Goal: Navigation & Orientation: Find specific page/section

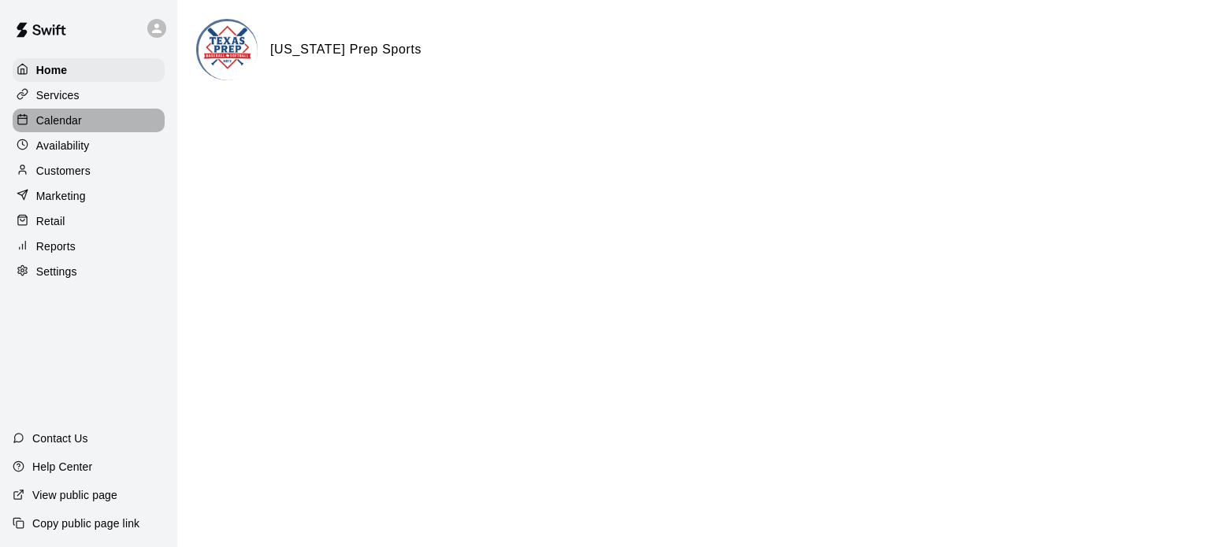
click at [47, 128] on p "Calendar" at bounding box center [59, 121] width 46 height 16
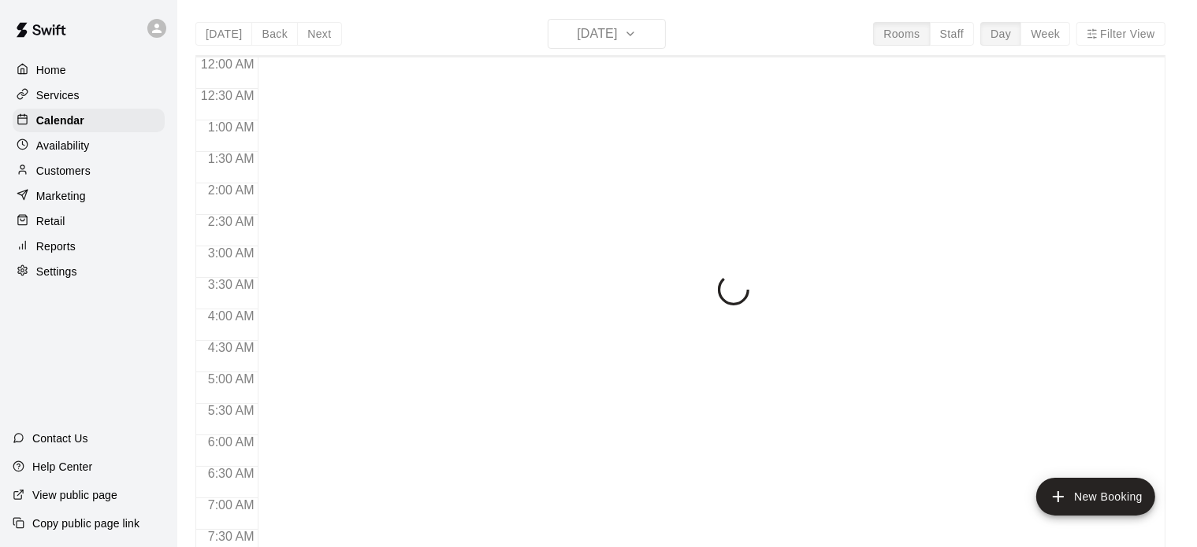
scroll to position [901, 0]
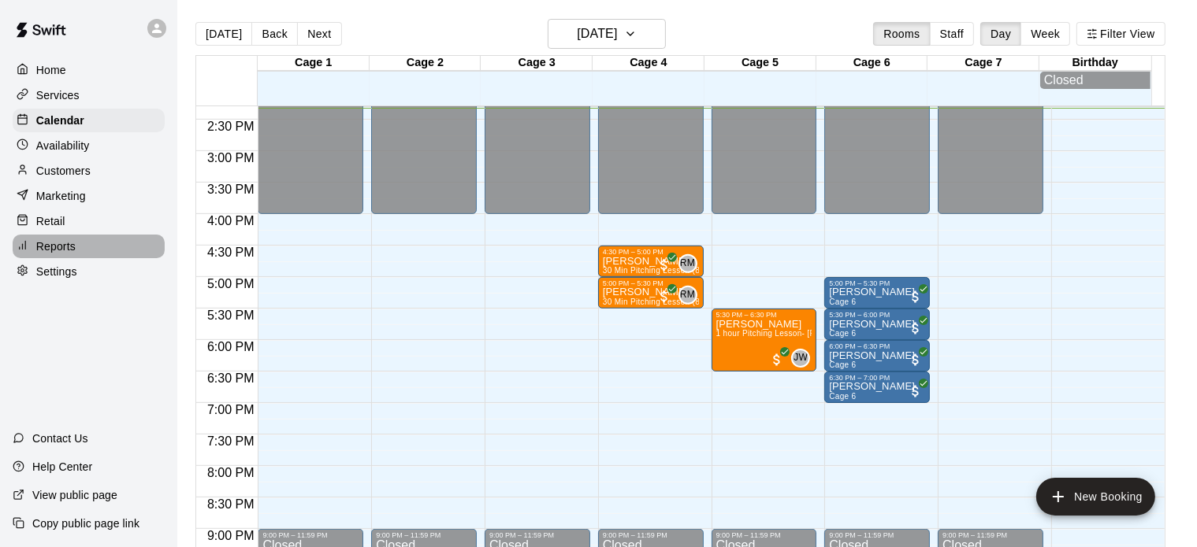
click at [61, 253] on p "Reports" at bounding box center [55, 247] width 39 height 16
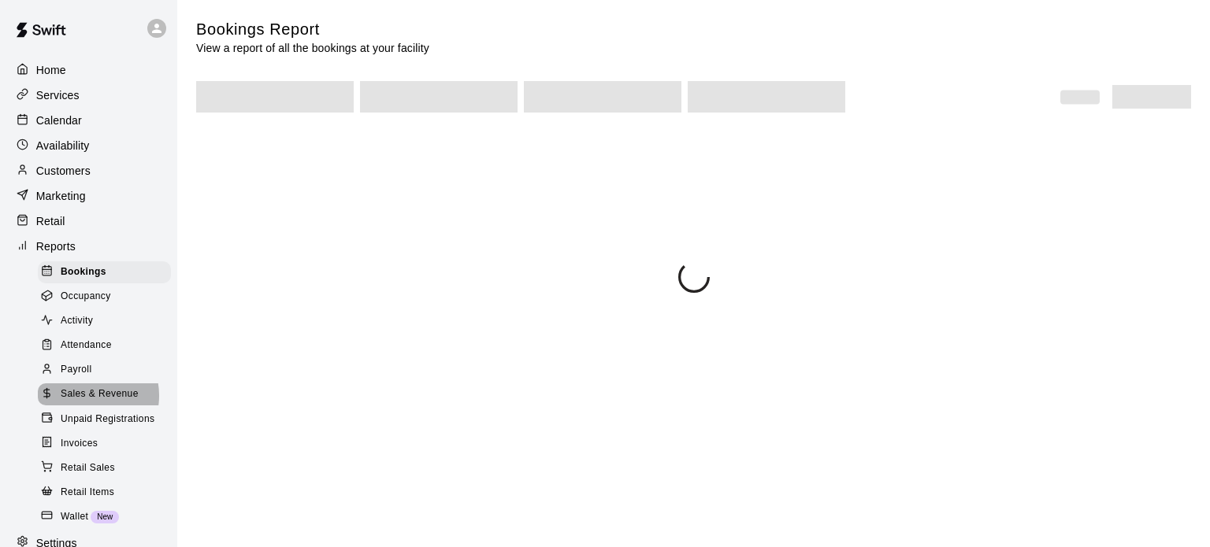
click at [86, 403] on span "Sales & Revenue" at bounding box center [100, 395] width 78 height 16
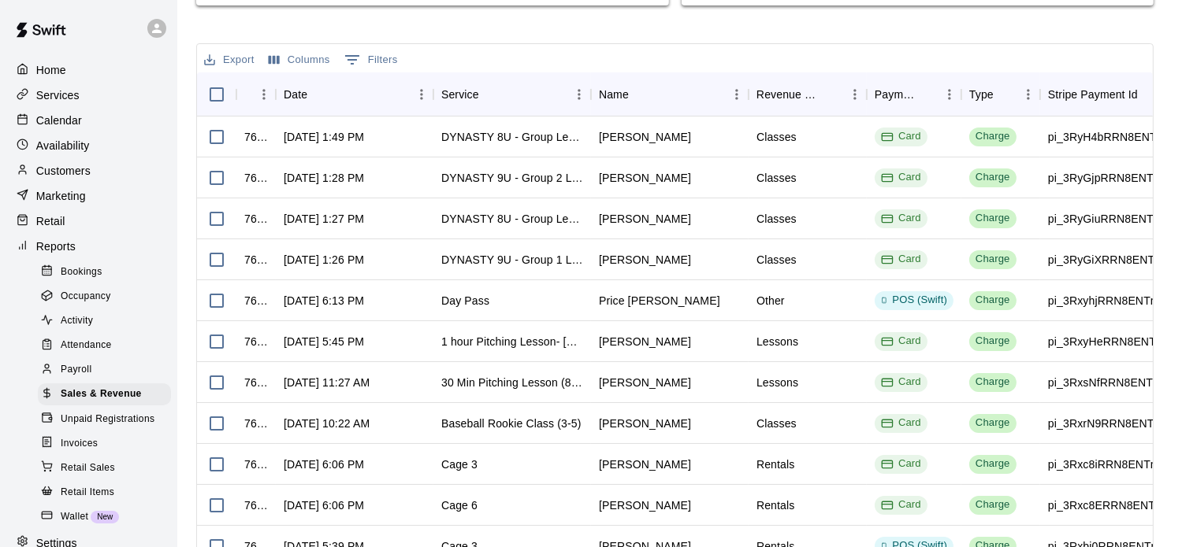
scroll to position [562, 0]
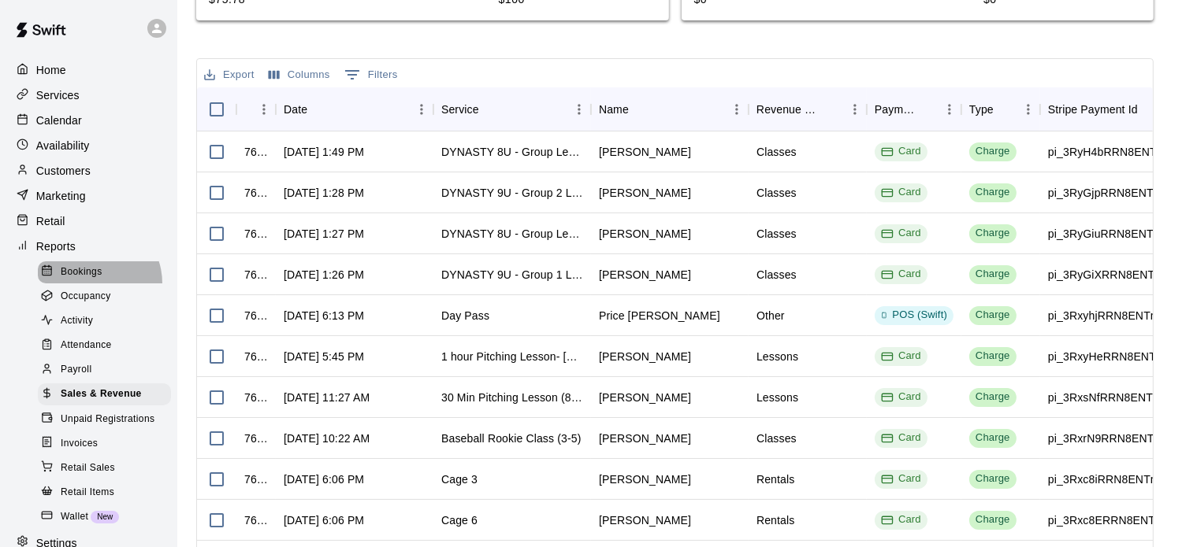
click at [91, 284] on div "Bookings" at bounding box center [104, 273] width 133 height 22
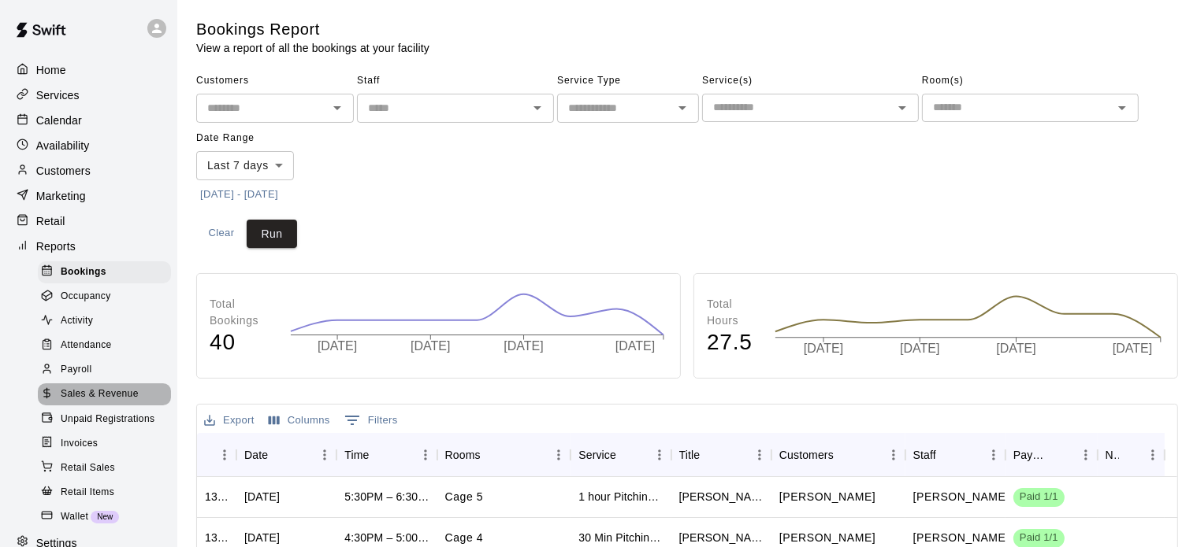
click at [118, 403] on span "Sales & Revenue" at bounding box center [100, 395] width 78 height 16
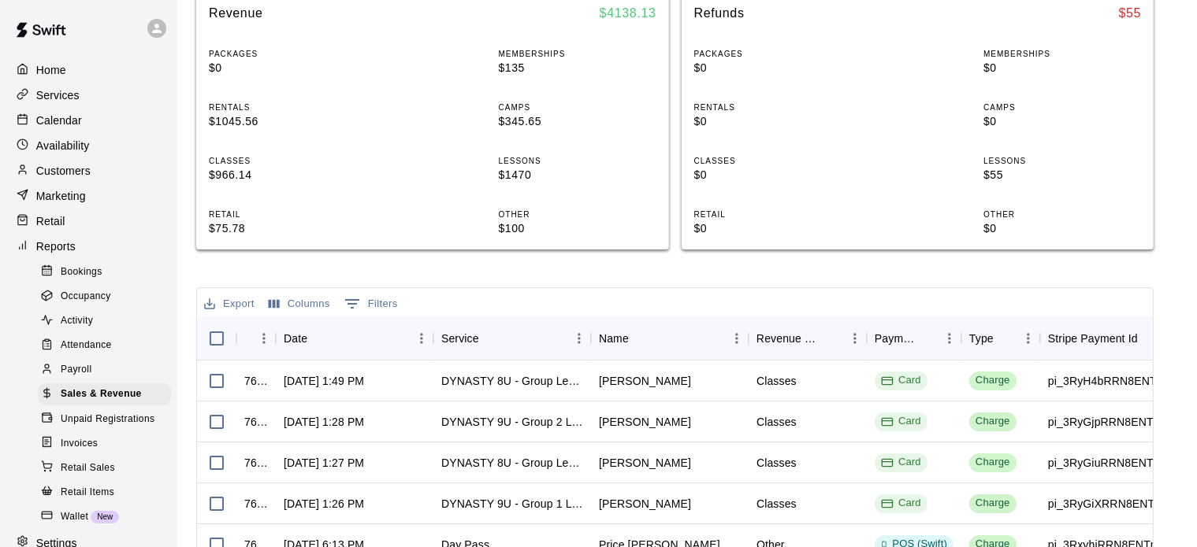
scroll to position [331, 0]
click at [65, 179] on p "Customers" at bounding box center [63, 171] width 54 height 16
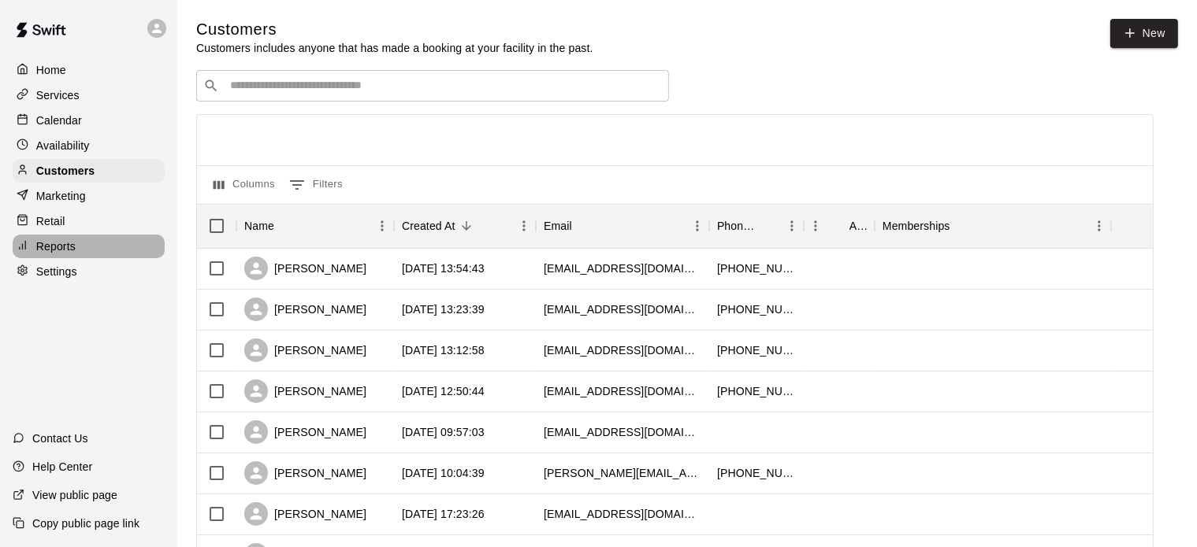
click at [46, 254] on p "Reports" at bounding box center [55, 247] width 39 height 16
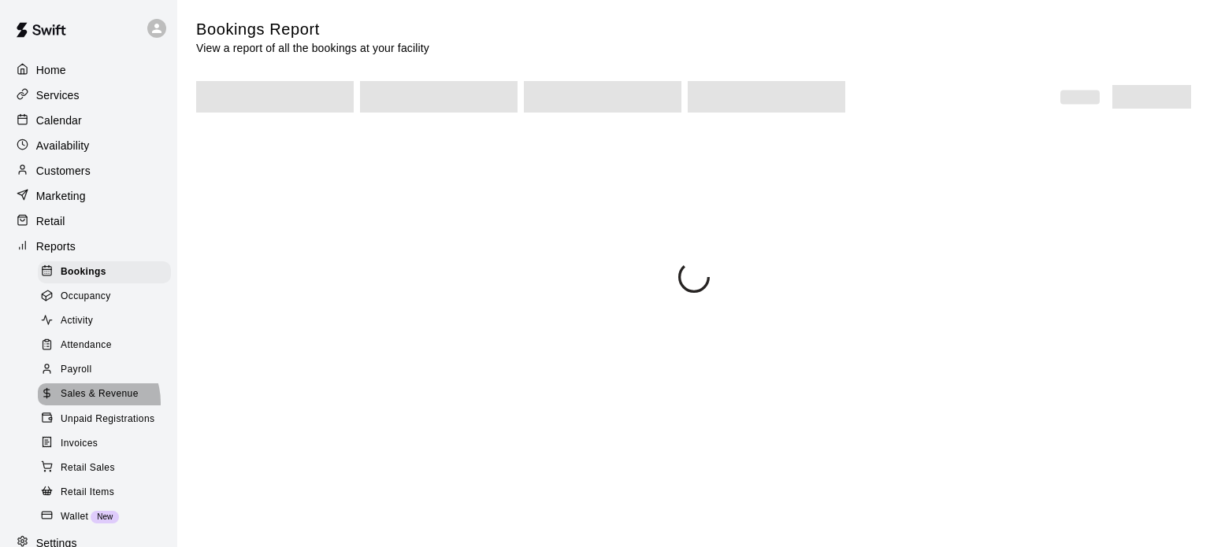
click at [88, 403] on span "Sales & Revenue" at bounding box center [100, 395] width 78 height 16
